Goal: Information Seeking & Learning: Learn about a topic

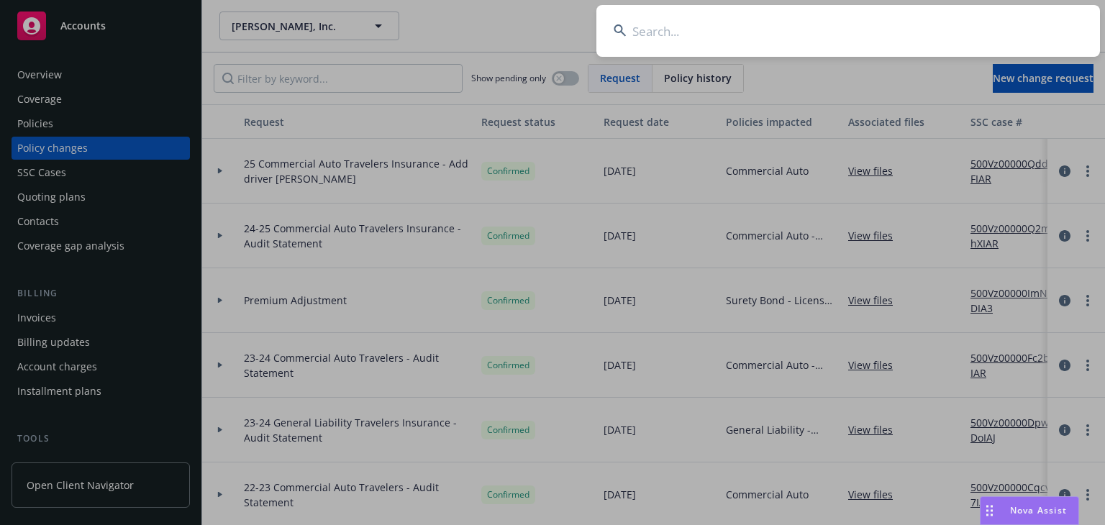
click at [754, 34] on input at bounding box center [849, 31] width 504 height 52
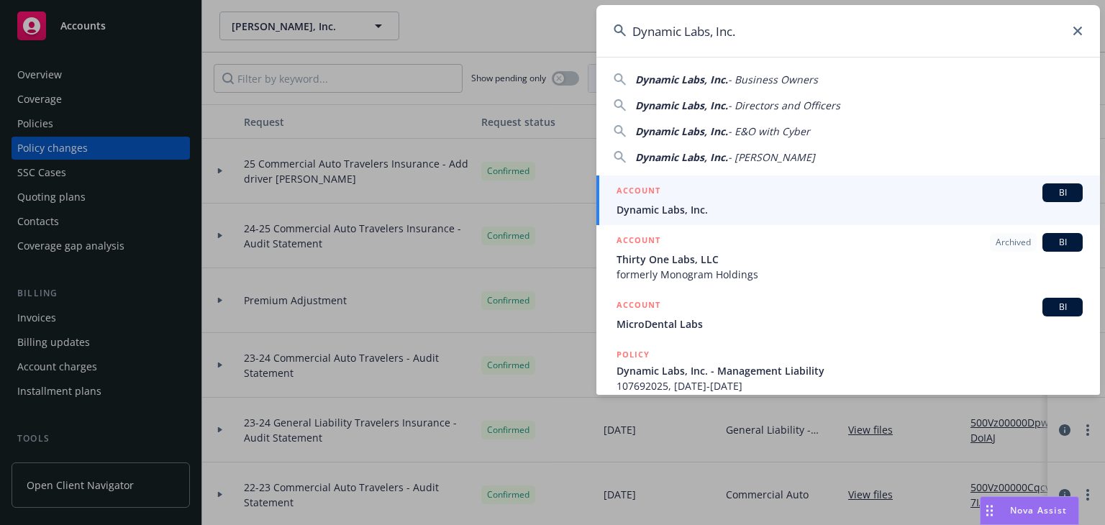
type input "Dynamic Labs, Inc."
click at [670, 205] on span "Dynamic Labs, Inc." at bounding box center [850, 209] width 466 height 15
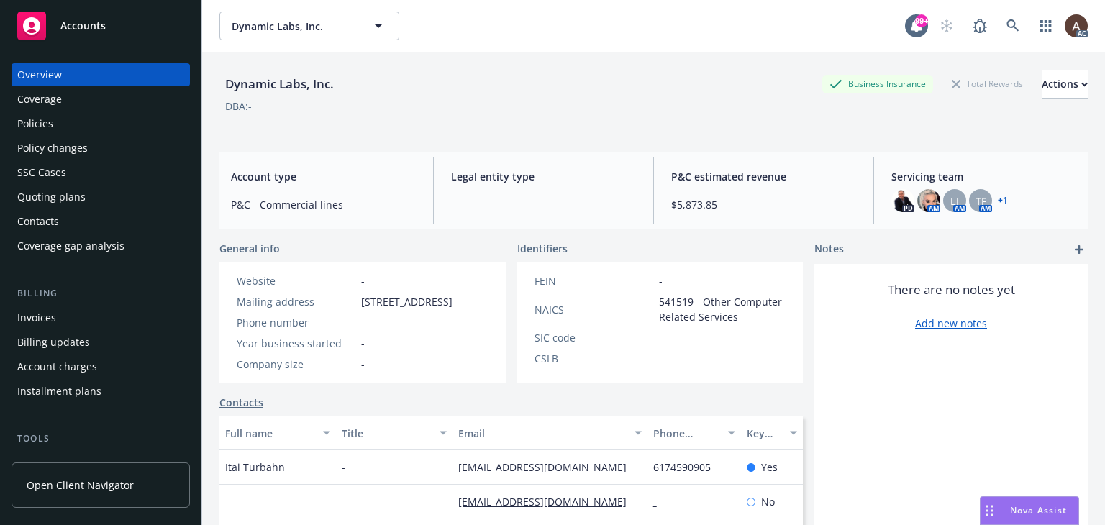
click at [71, 119] on div "Policies" at bounding box center [100, 123] width 167 height 23
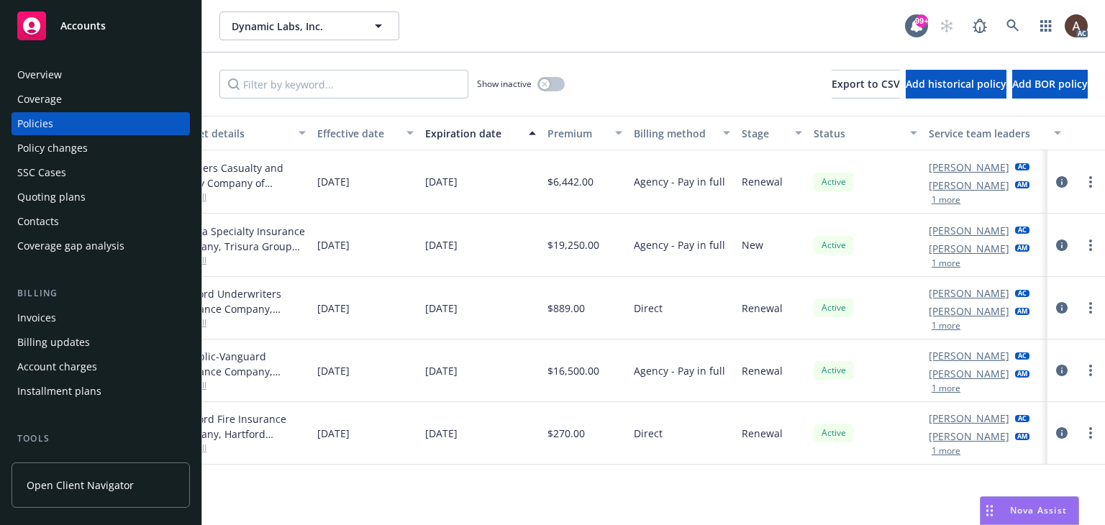
scroll to position [0, 486]
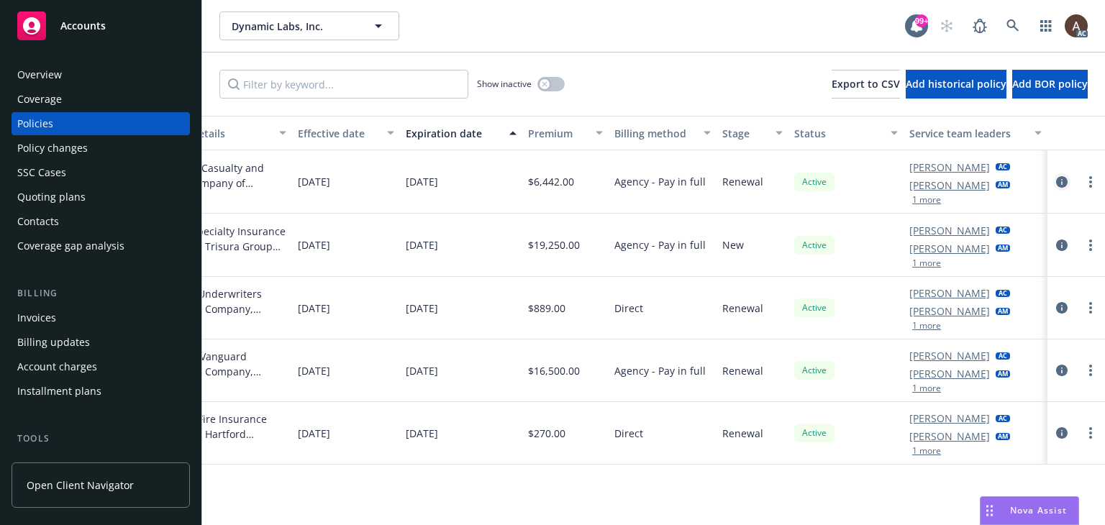
click at [1062, 183] on icon "circleInformation" at bounding box center [1062, 182] width 12 height 12
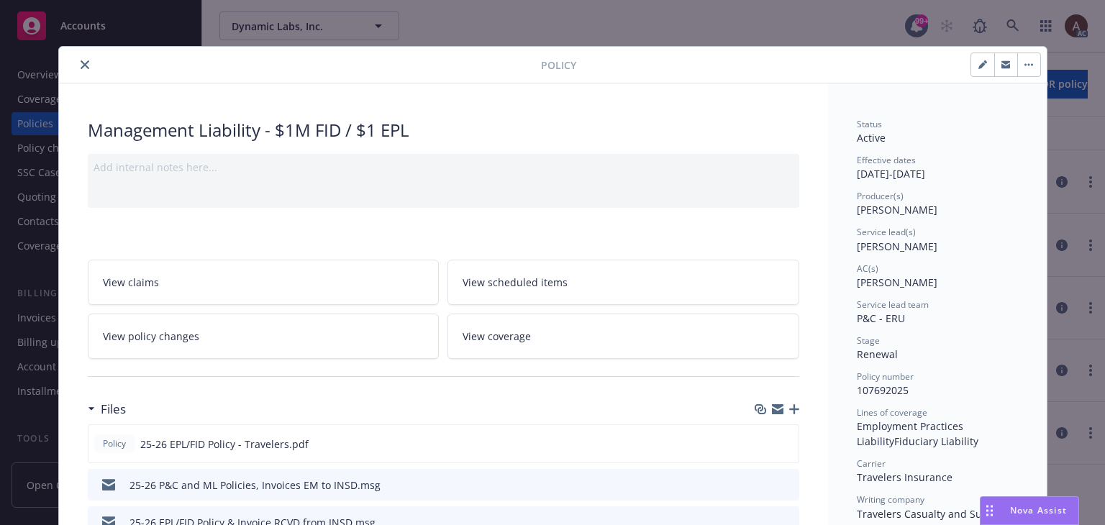
click at [76, 63] on button "close" at bounding box center [84, 64] width 17 height 17
